Goal: Transaction & Acquisition: Obtain resource

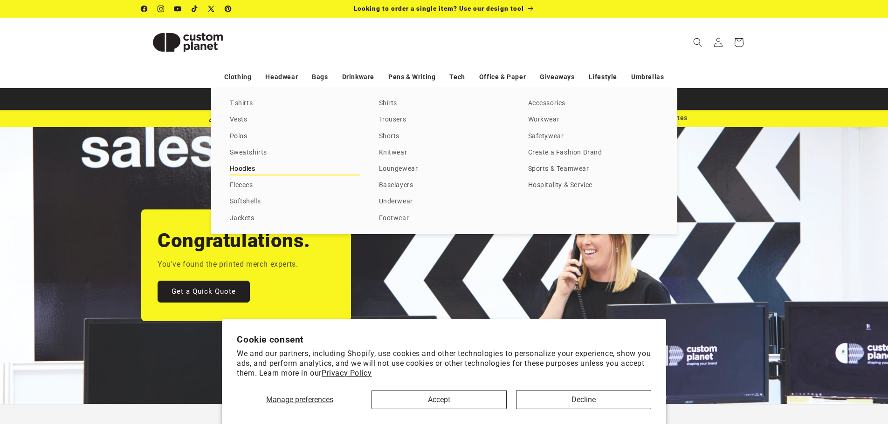
click at [239, 172] on link "Hoodies" at bounding box center [295, 169] width 130 height 13
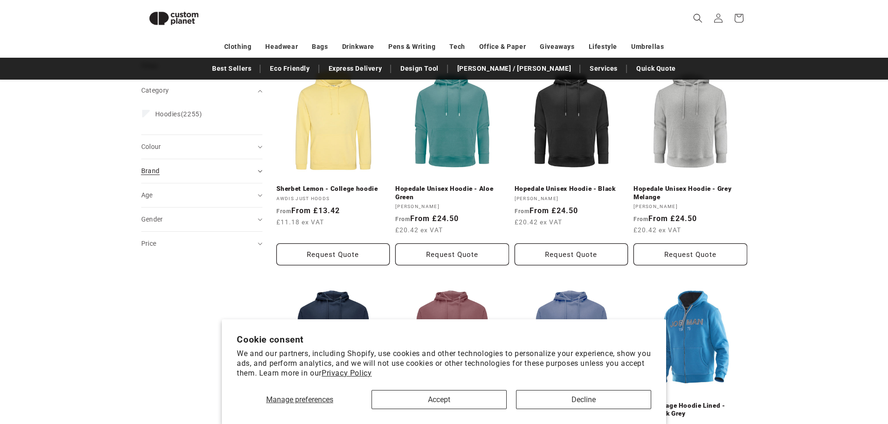
scroll to position [127, 0]
click at [220, 178] on summary "Brand (0)" at bounding box center [201, 172] width 121 height 24
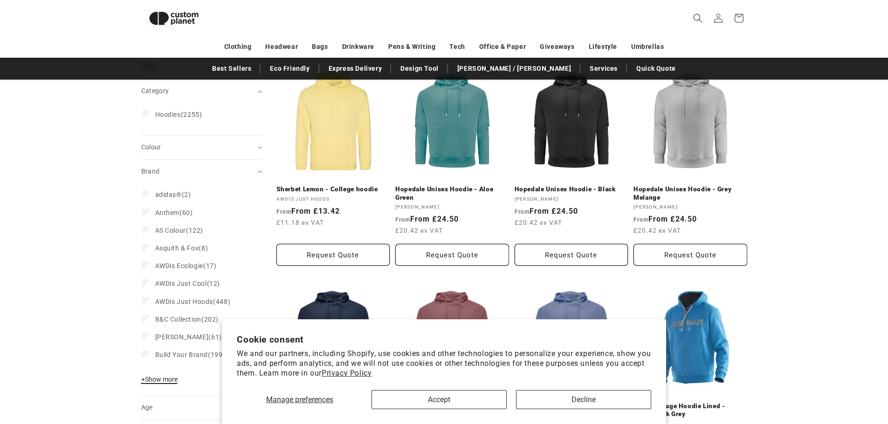
click at [169, 381] on span "+ Show more" at bounding box center [159, 379] width 36 height 7
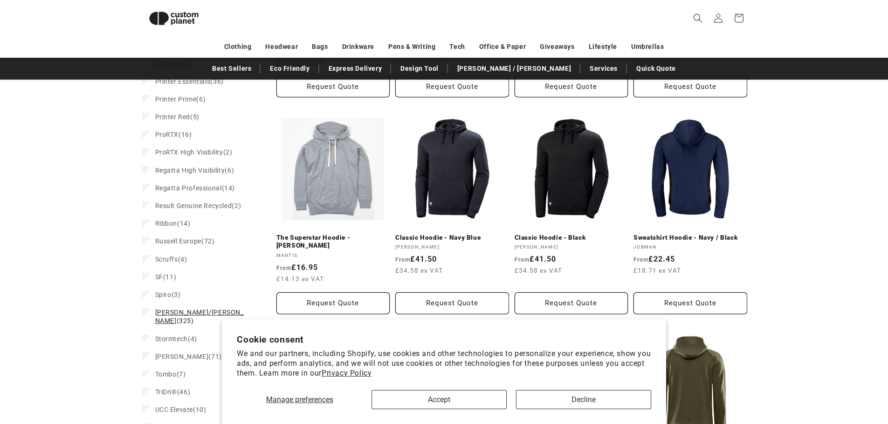
scroll to position [733, 0]
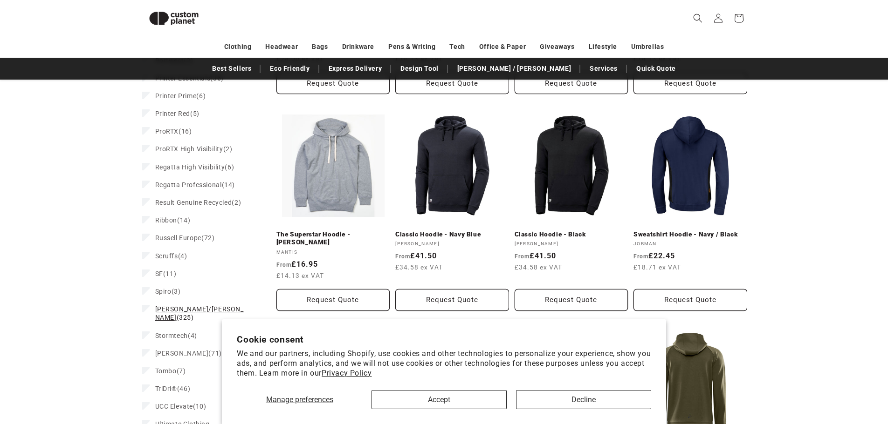
click at [177, 306] on span "[PERSON_NAME]/[PERSON_NAME]" at bounding box center [199, 314] width 89 height 16
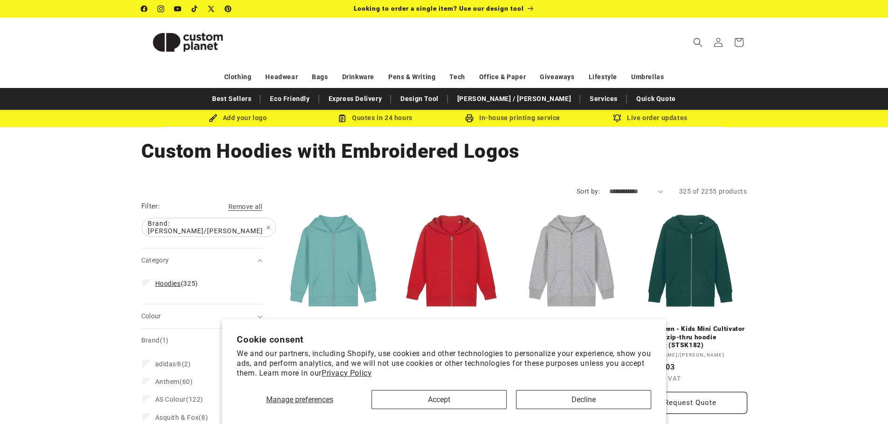
click at [154, 276] on label "Hoodies (325) Hoodies (325 products)" at bounding box center [199, 284] width 114 height 18
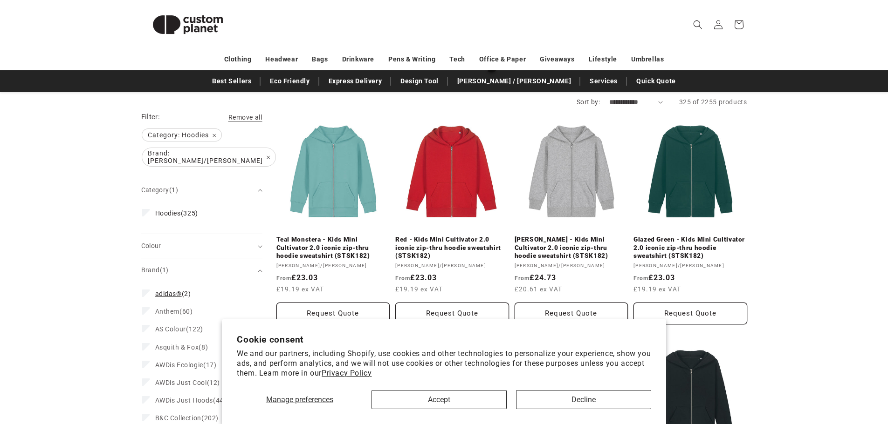
scroll to position [93, 0]
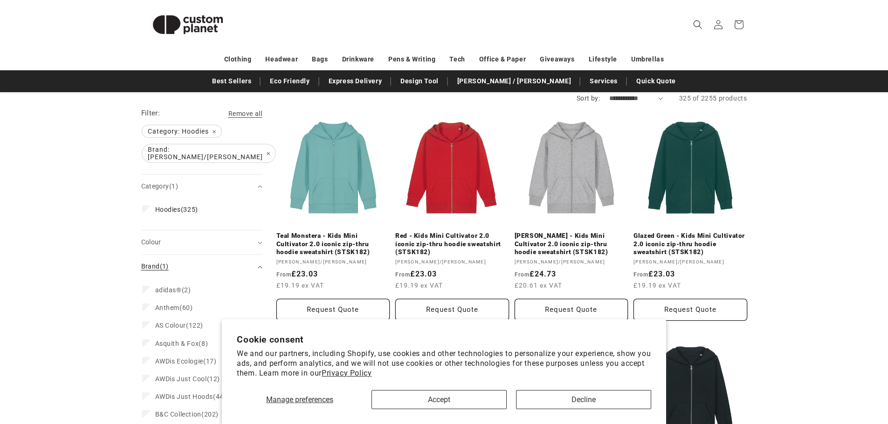
click at [237, 262] on div "Brand (1)" at bounding box center [197, 267] width 113 height 10
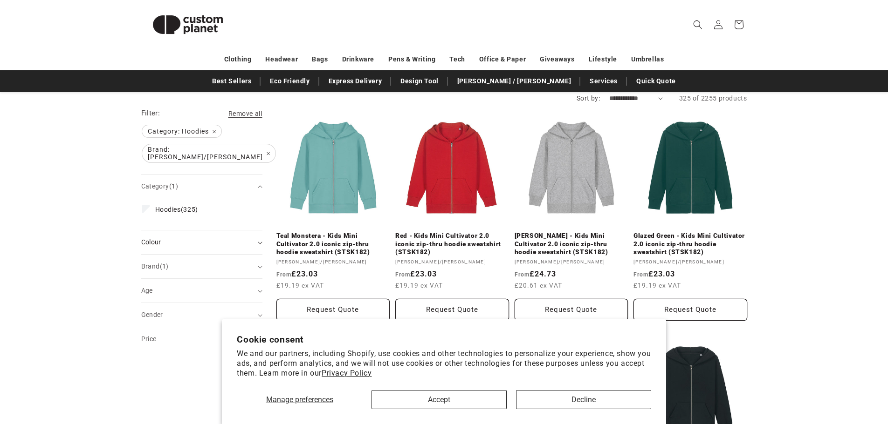
click at [216, 238] on div "Colour (0)" at bounding box center [197, 243] width 113 height 10
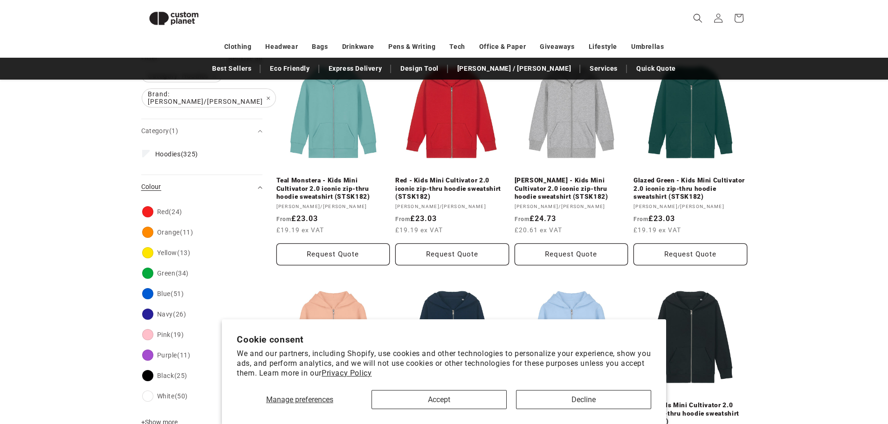
scroll to position [174, 0]
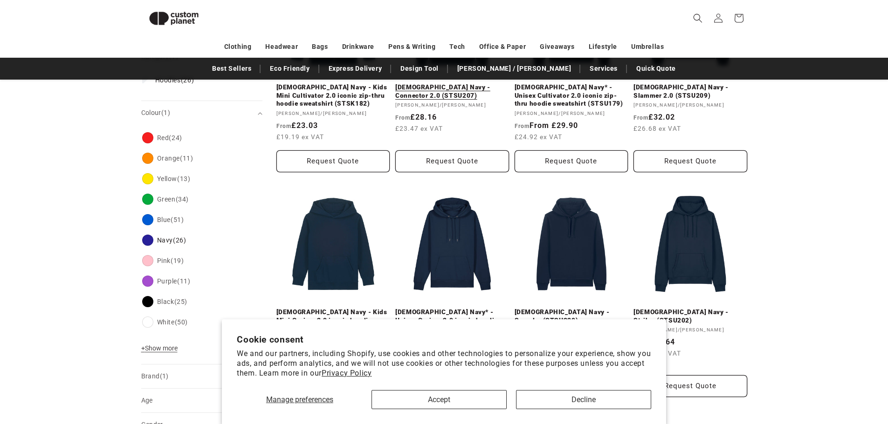
scroll to position [267, 0]
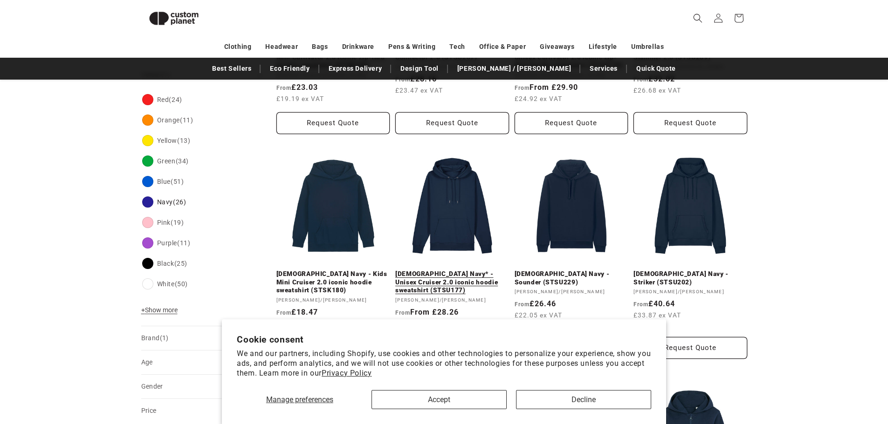
click at [454, 270] on link "[DEMOGRAPHIC_DATA] Navy* - Unisex Cruiser 2.0 iconic hoodie sweatshirt (STSU177)" at bounding box center [452, 282] width 114 height 25
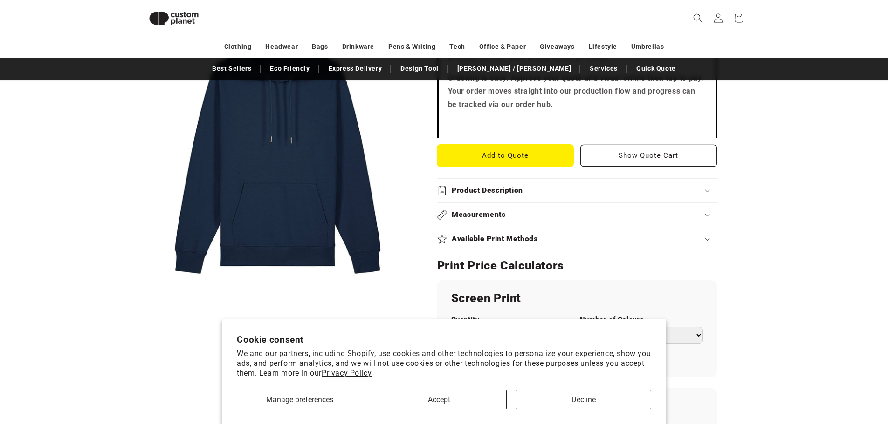
scroll to position [500, 0]
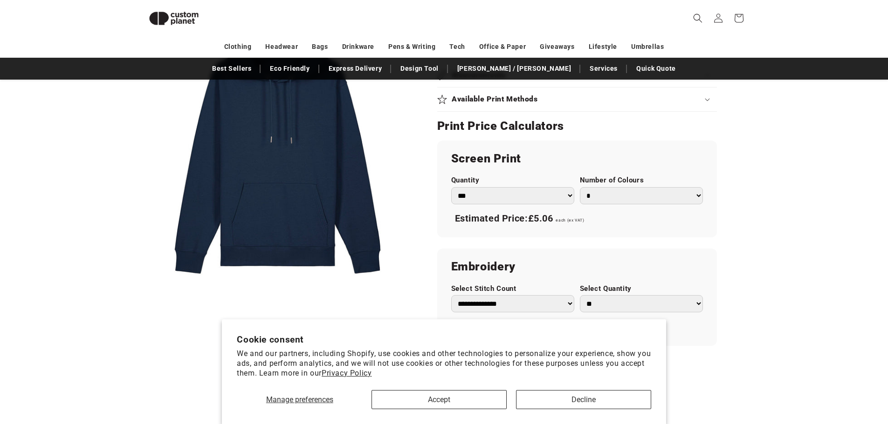
click at [532, 198] on select "*** *** *** **** **** **** ***** *****" at bounding box center [512, 195] width 123 height 17
click at [451, 187] on select "*** *** *** **** **** **** ***** *****" at bounding box center [512, 195] width 123 height 17
click at [611, 191] on select "* * * * * * *" at bounding box center [641, 195] width 123 height 17
select select "*"
click at [580, 187] on select "* * * * * * *" at bounding box center [641, 195] width 123 height 17
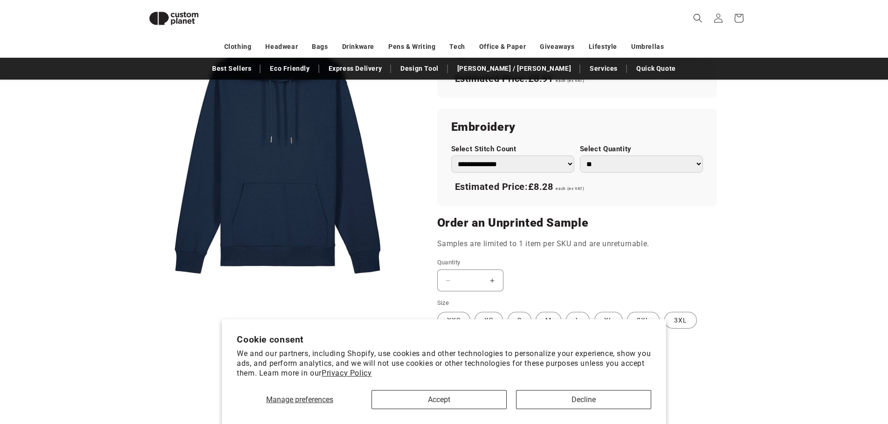
scroll to position [780, 0]
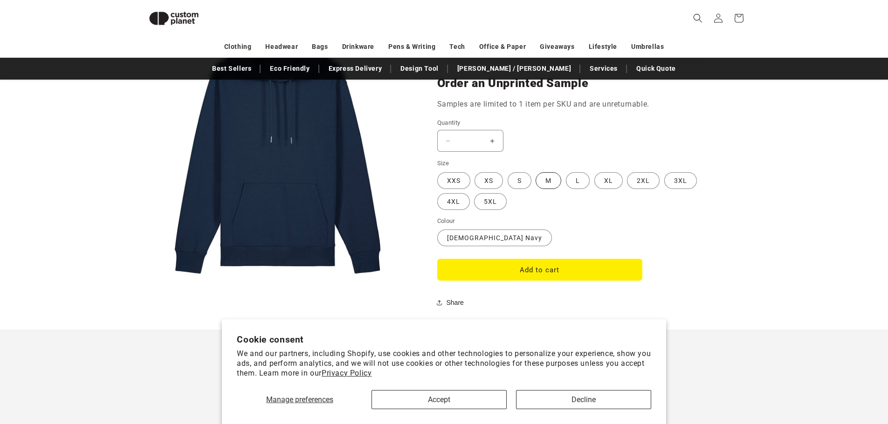
click at [551, 178] on label "M Variant sold out or unavailable" at bounding box center [548, 180] width 26 height 17
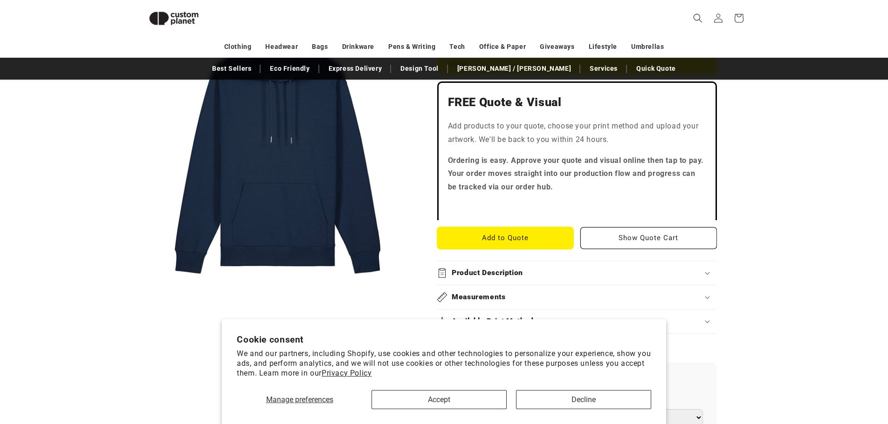
scroll to position [314, 0]
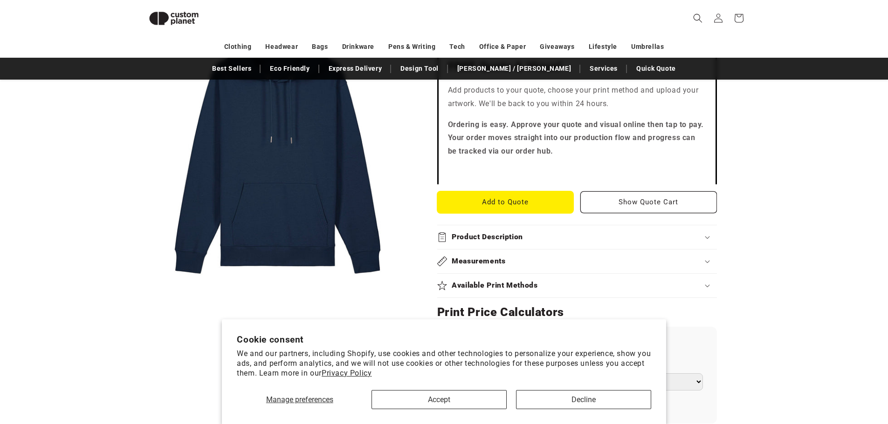
click at [521, 206] on button "Add to Quote" at bounding box center [505, 203] width 137 height 22
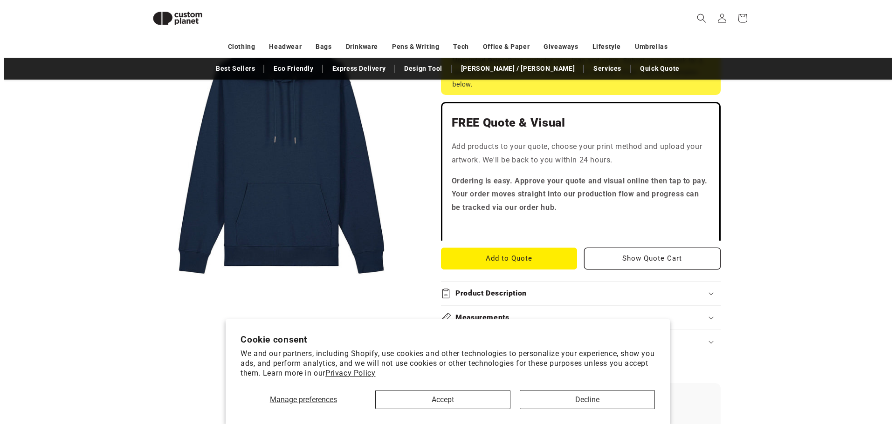
scroll to position [267, 0]
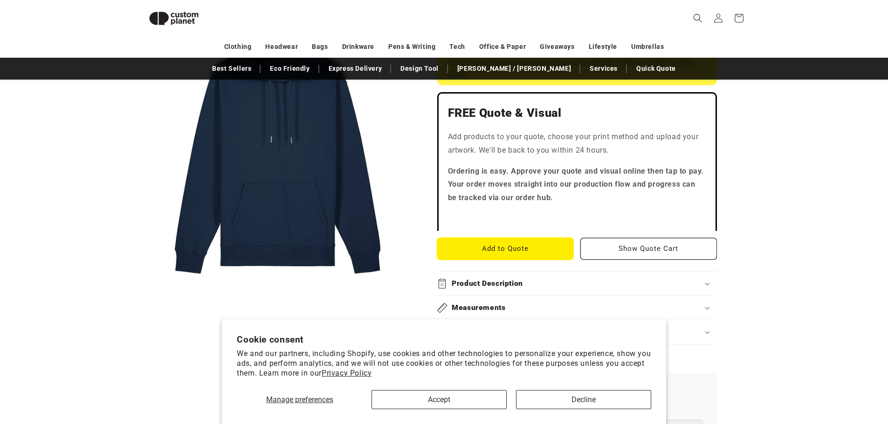
click at [509, 246] on button "Add to Quote" at bounding box center [505, 249] width 137 height 22
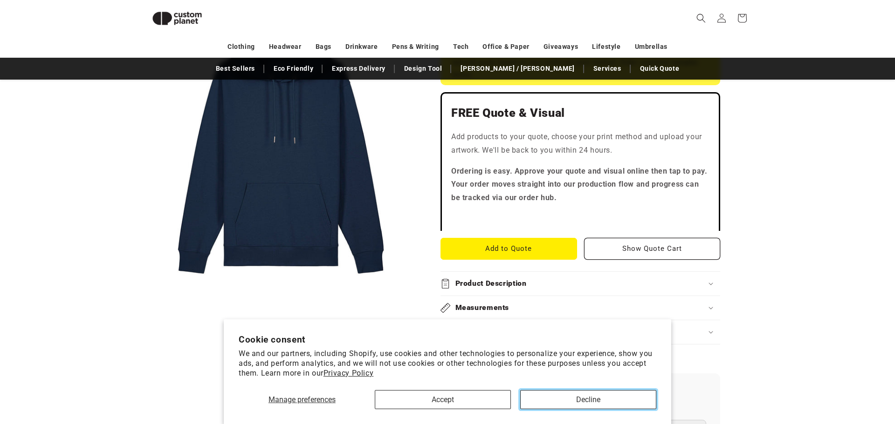
click at [549, 404] on button "Decline" at bounding box center [588, 399] width 136 height 19
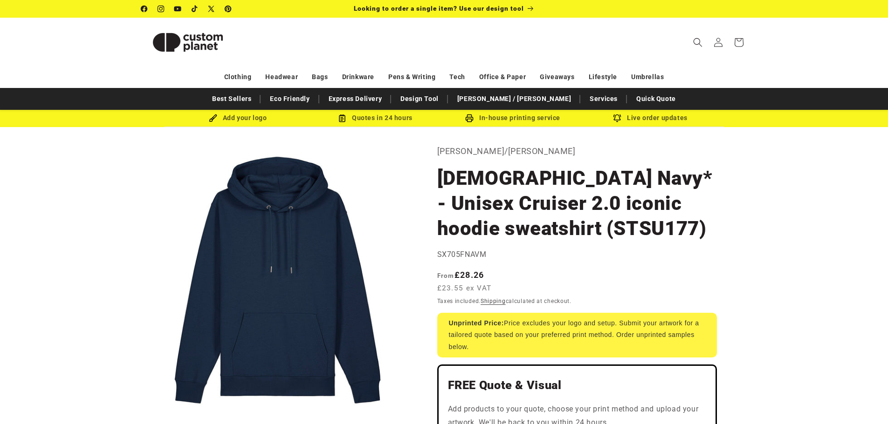
select select "*"
